Goal: Task Accomplishment & Management: Complete application form

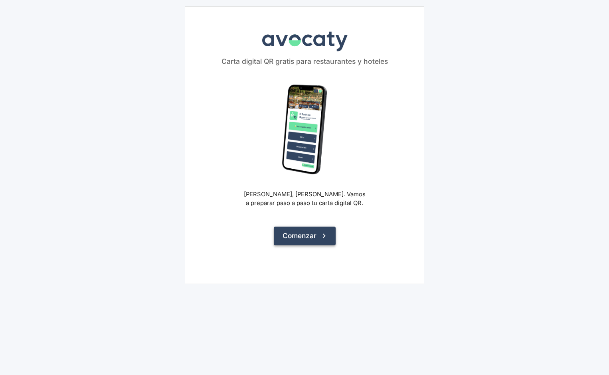
click at [310, 235] on button "Comenzar" at bounding box center [305, 236] width 62 height 18
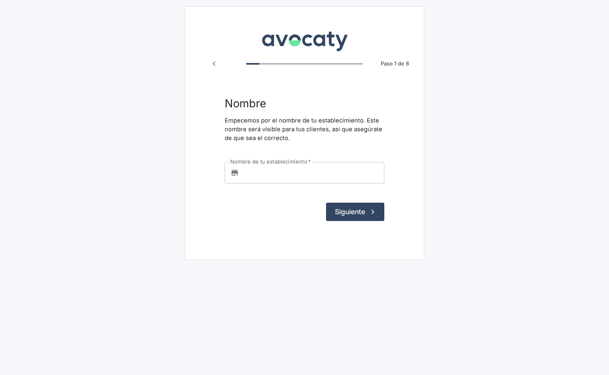
click at [291, 174] on input "Nombre de tu establecimiento   *" at bounding box center [313, 173] width 142 height 22
type input "Medusa180"
click at [354, 204] on button "Siguiente" at bounding box center [355, 212] width 58 height 18
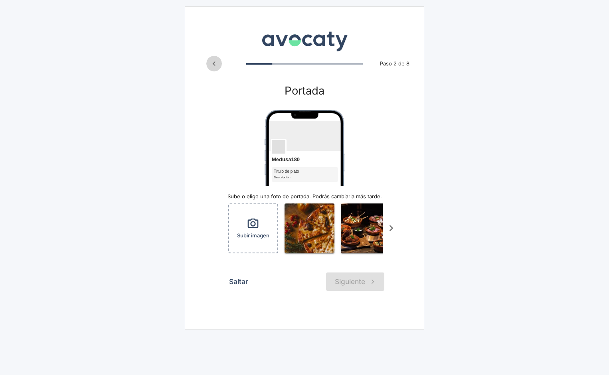
click at [217, 65] on icon "Paso anterior" at bounding box center [213, 63] width 9 height 9
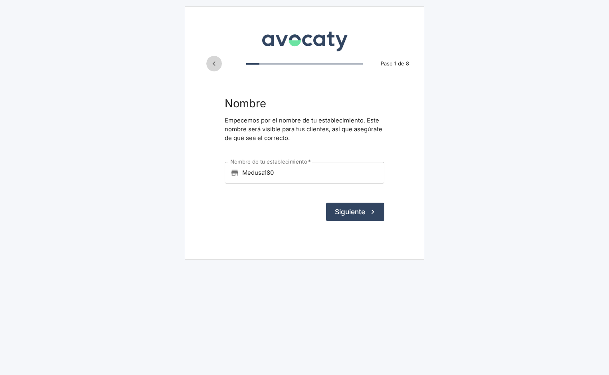
click at [217, 65] on icon "Paso anterior" at bounding box center [213, 63] width 9 height 9
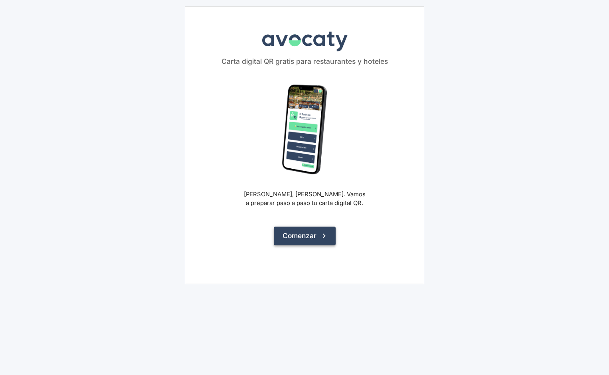
click at [318, 236] on button "Comenzar" at bounding box center [305, 236] width 62 height 18
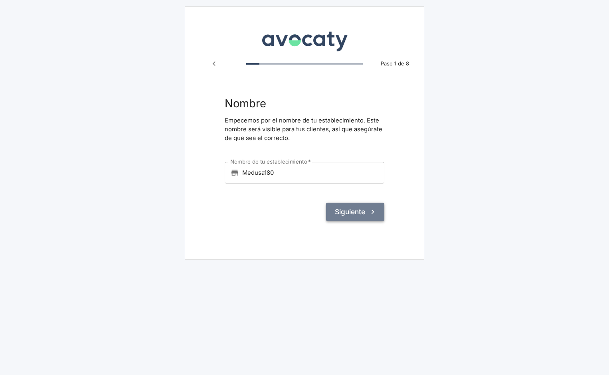
click at [353, 211] on button "Siguiente" at bounding box center [355, 212] width 58 height 18
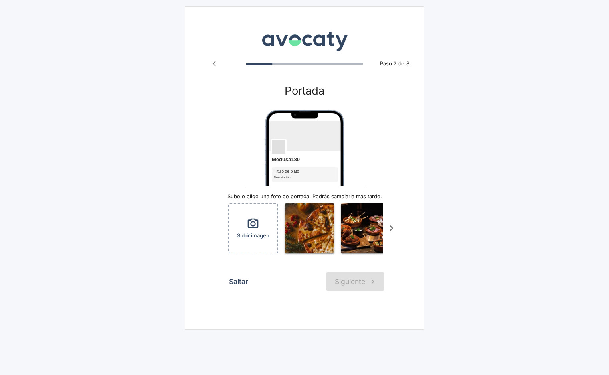
click at [239, 290] on button "Saltar" at bounding box center [239, 282] width 28 height 18
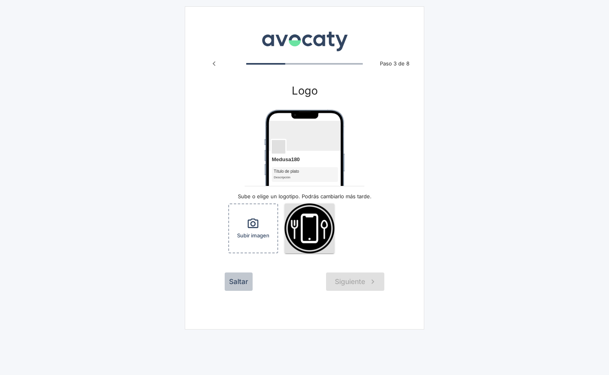
click at [242, 285] on button "Saltar" at bounding box center [239, 282] width 28 height 18
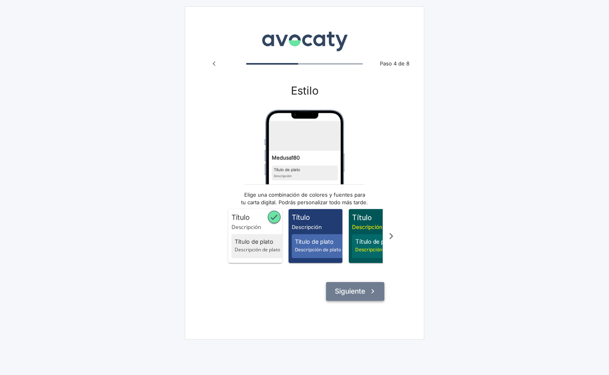
click at [364, 300] on button "Siguiente" at bounding box center [355, 291] width 58 height 18
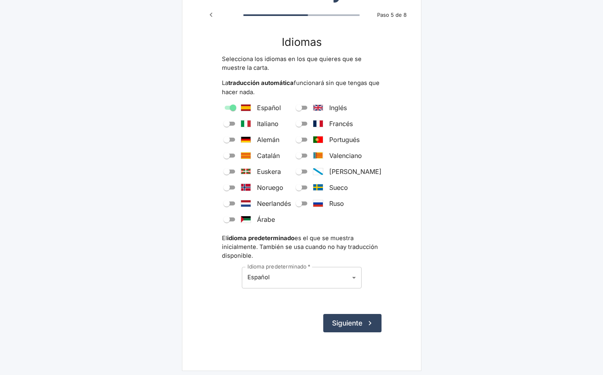
scroll to position [51, 0]
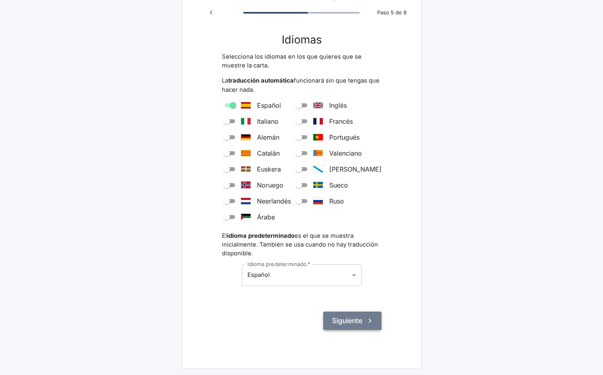
click at [364, 318] on button "Siguiente" at bounding box center [352, 321] width 58 height 18
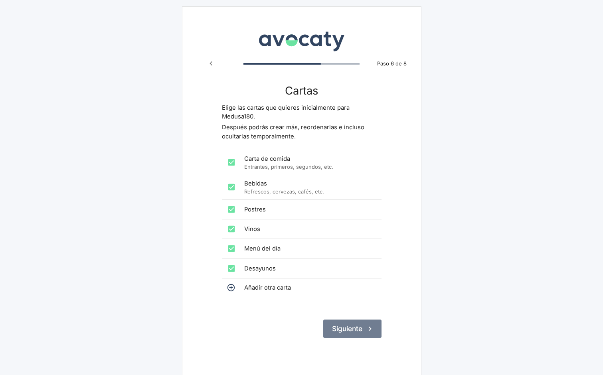
click at [360, 327] on button "Siguiente" at bounding box center [352, 329] width 58 height 18
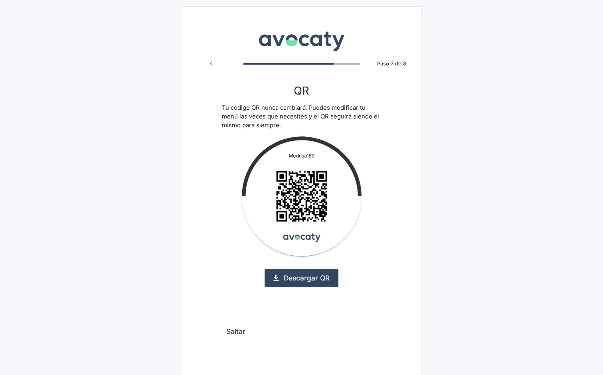
click at [237, 332] on button "Saltar" at bounding box center [236, 331] width 28 height 18
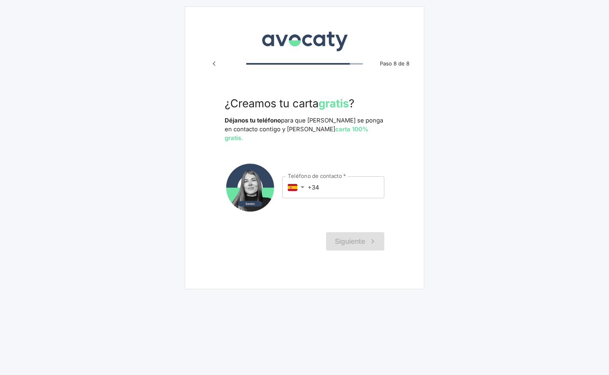
click at [303, 45] on img at bounding box center [305, 39] width 90 height 27
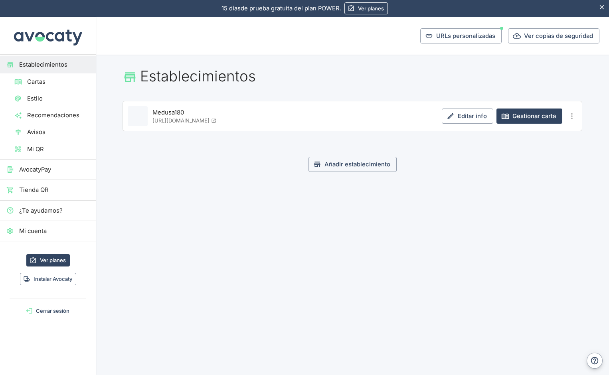
click at [603, 9] on icon "Esconder aviso" at bounding box center [602, 7] width 4 height 4
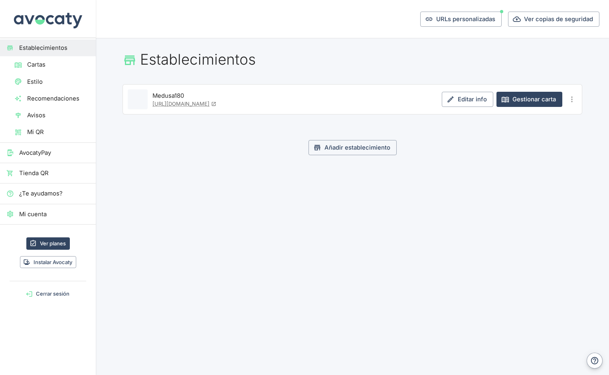
click at [60, 21] on img at bounding box center [48, 19] width 72 height 38
click at [45, 66] on span "Cartas" at bounding box center [58, 64] width 62 height 9
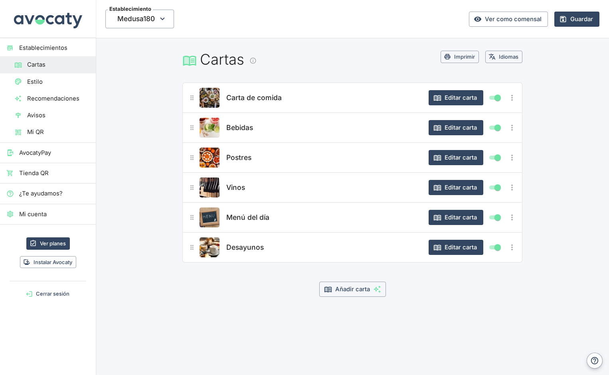
click at [43, 99] on span "Recomendaciones" at bounding box center [58, 98] width 62 height 9
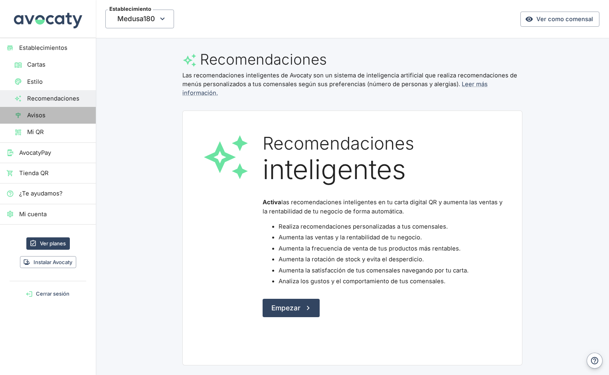
click at [43, 117] on span "Avisos" at bounding box center [58, 115] width 62 height 9
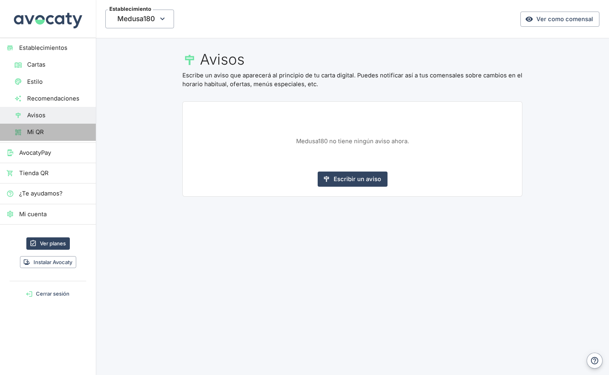
click at [42, 131] on span "Mi QR" at bounding box center [58, 132] width 62 height 9
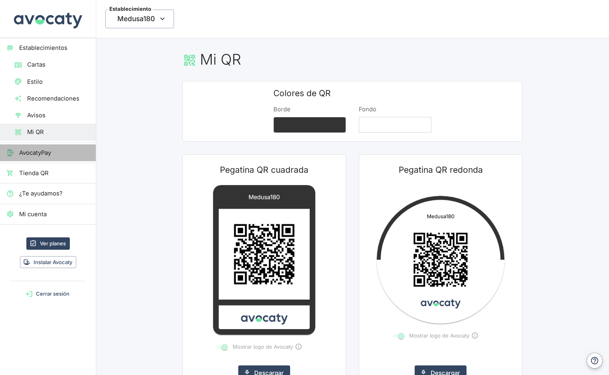
click at [38, 153] on span "AvocatyPay" at bounding box center [54, 152] width 70 height 9
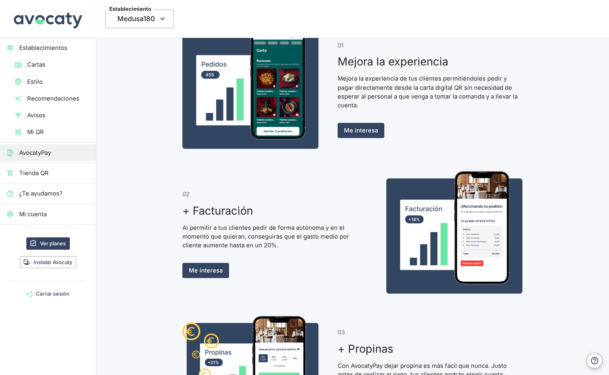
scroll to position [399, 0]
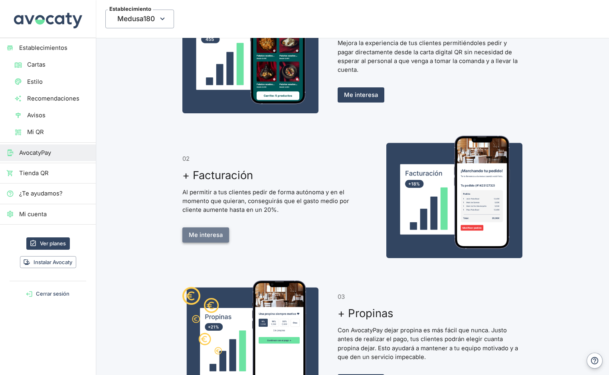
click at [200, 235] on link "Me interesa" at bounding box center [205, 234] width 47 height 15
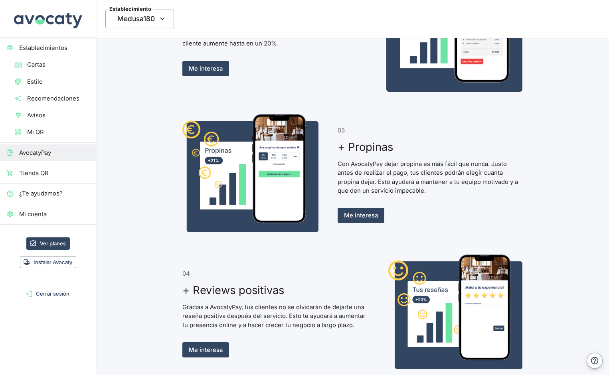
scroll to position [554, 0]
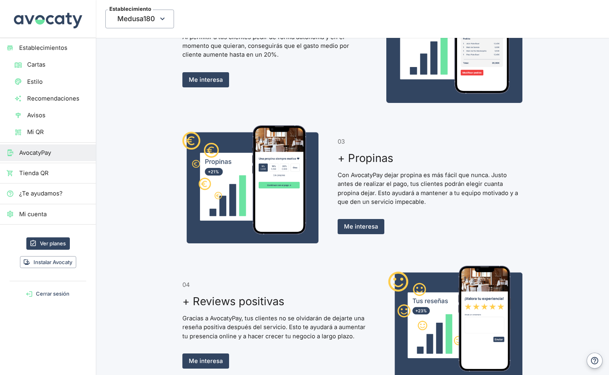
click at [25, 217] on span "Mi cuenta" at bounding box center [54, 214] width 70 height 9
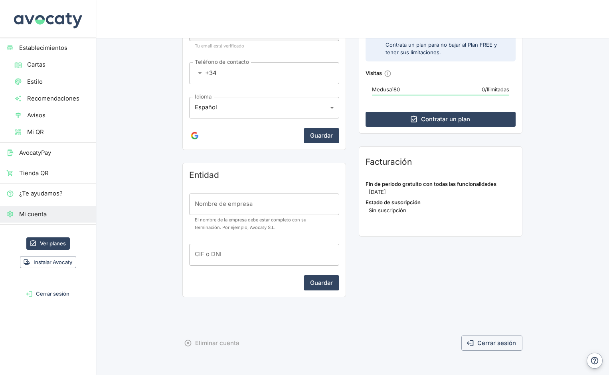
scroll to position [128, 0]
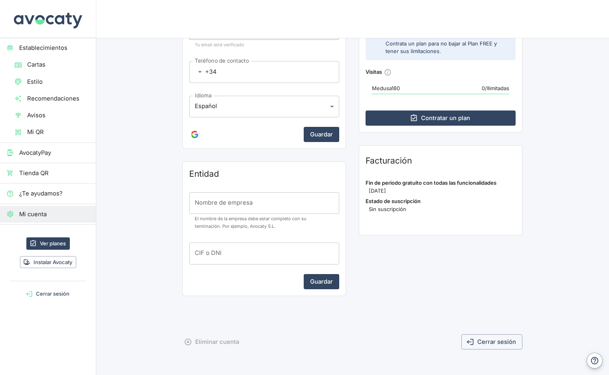
click at [46, 195] on span "¿Te ayudamos?" at bounding box center [54, 193] width 70 height 9
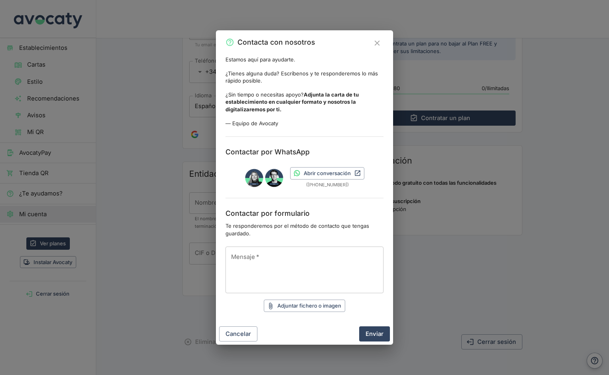
click at [377, 43] on icon "Cerrar" at bounding box center [376, 42] width 5 height 5
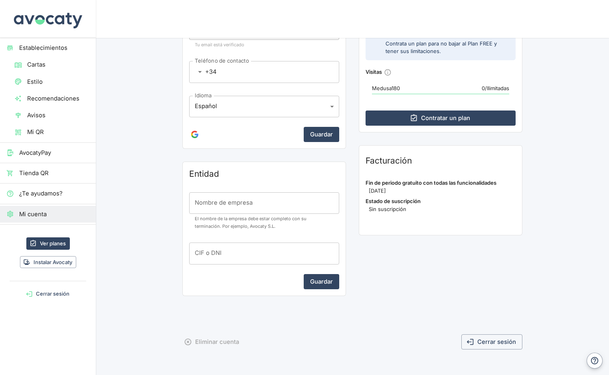
click at [47, 155] on span "AvocatyPay" at bounding box center [54, 152] width 70 height 9
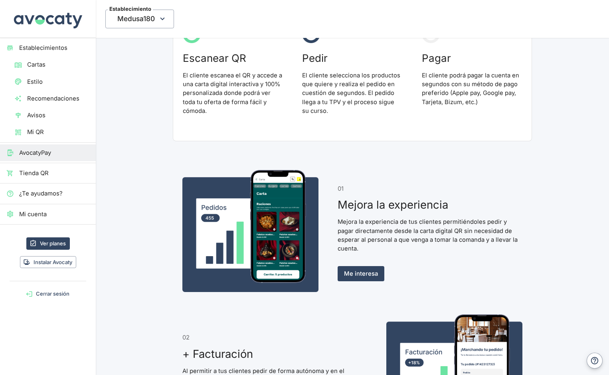
scroll to position [239, 0]
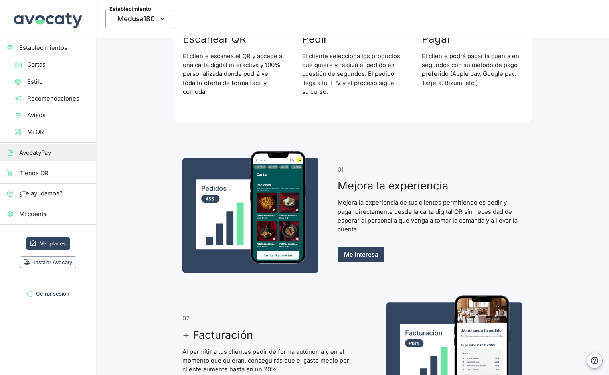
click at [48, 10] on img at bounding box center [48, 19] width 72 height 38
click at [48, 18] on img at bounding box center [48, 19] width 72 height 38
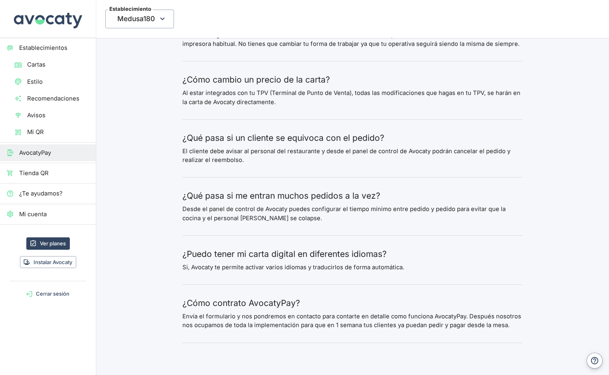
scroll to position [1437, 0]
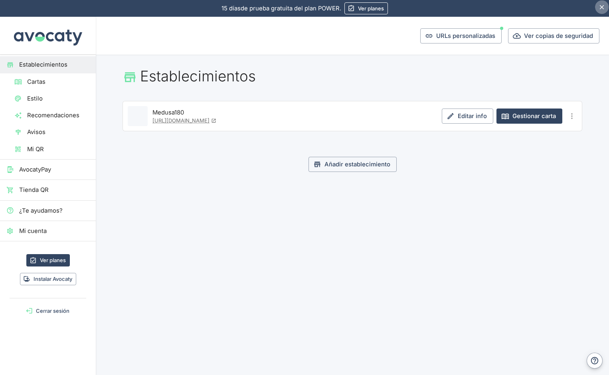
click at [601, 6] on icon "Esconder aviso" at bounding box center [602, 8] width 8 height 8
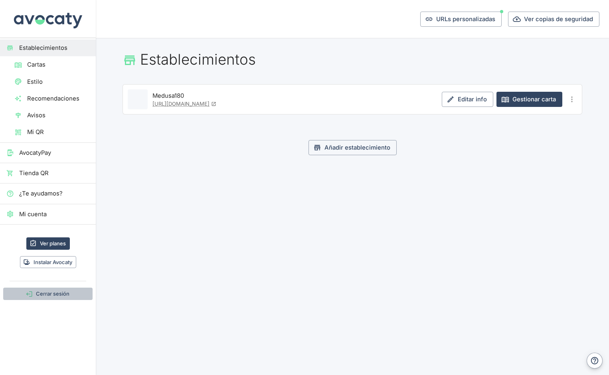
click at [55, 297] on button "Cerrar sesión" at bounding box center [47, 294] width 89 height 12
